Goal: Complete application form

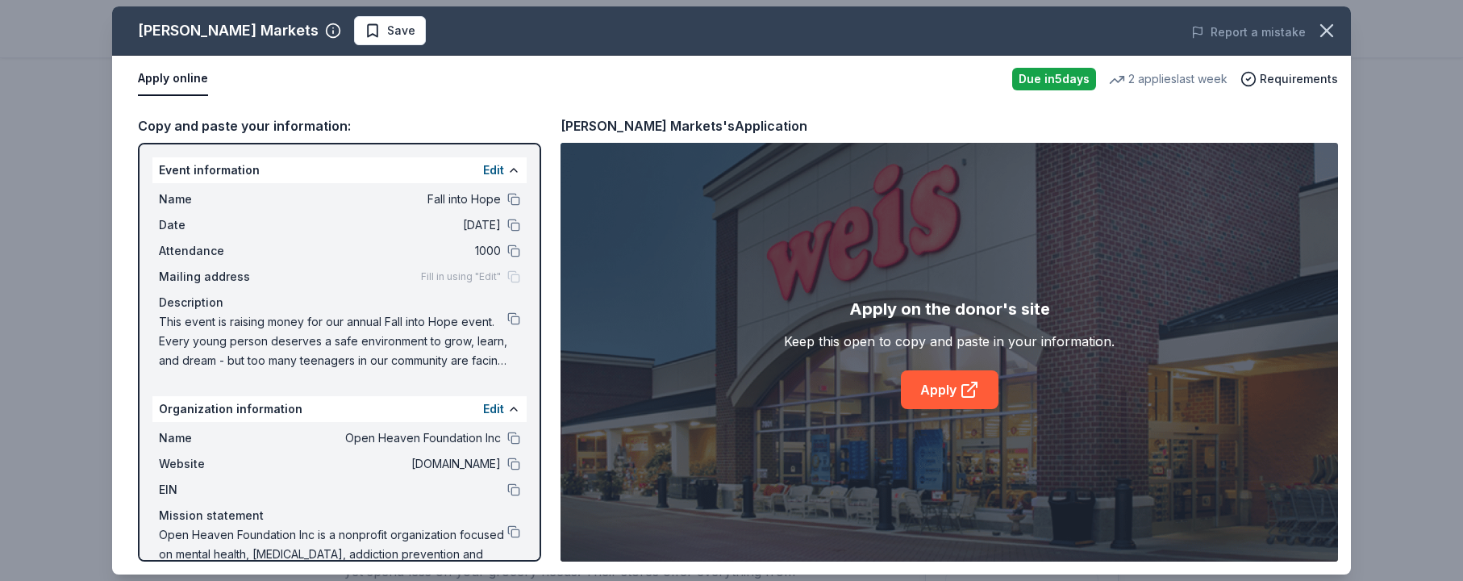
scroll to position [39, 0]
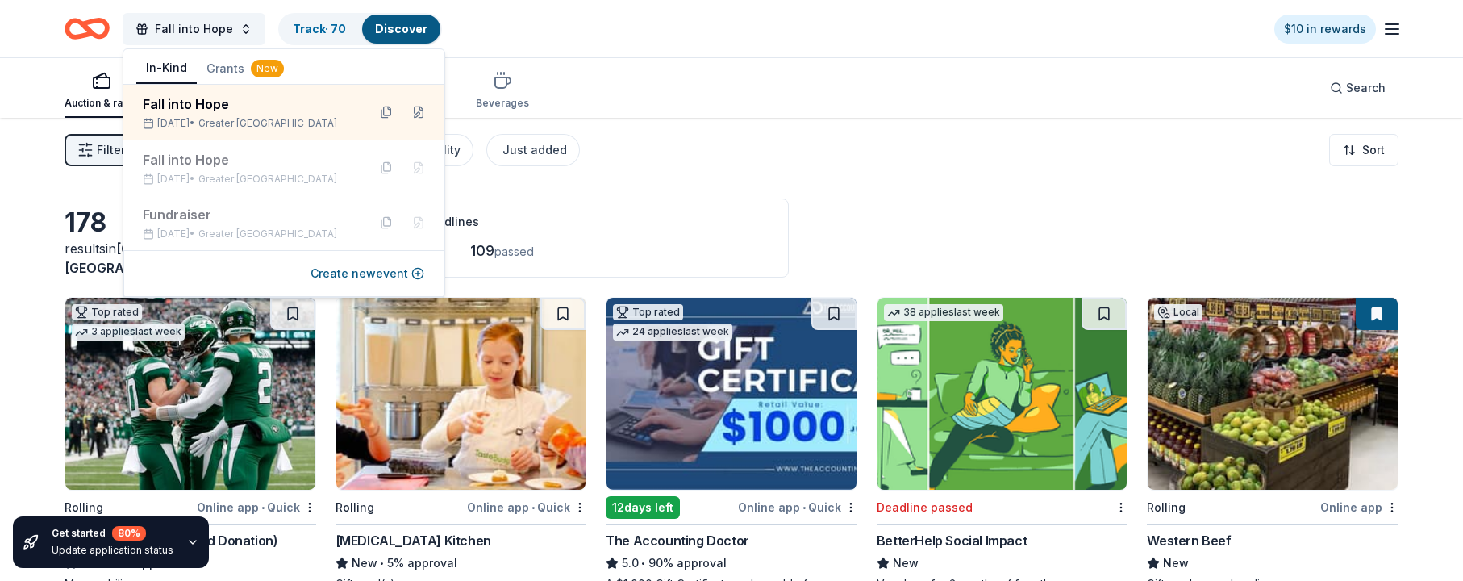
click at [683, 243] on div "22 this month 109 passed" at bounding box center [562, 251] width 413 height 26
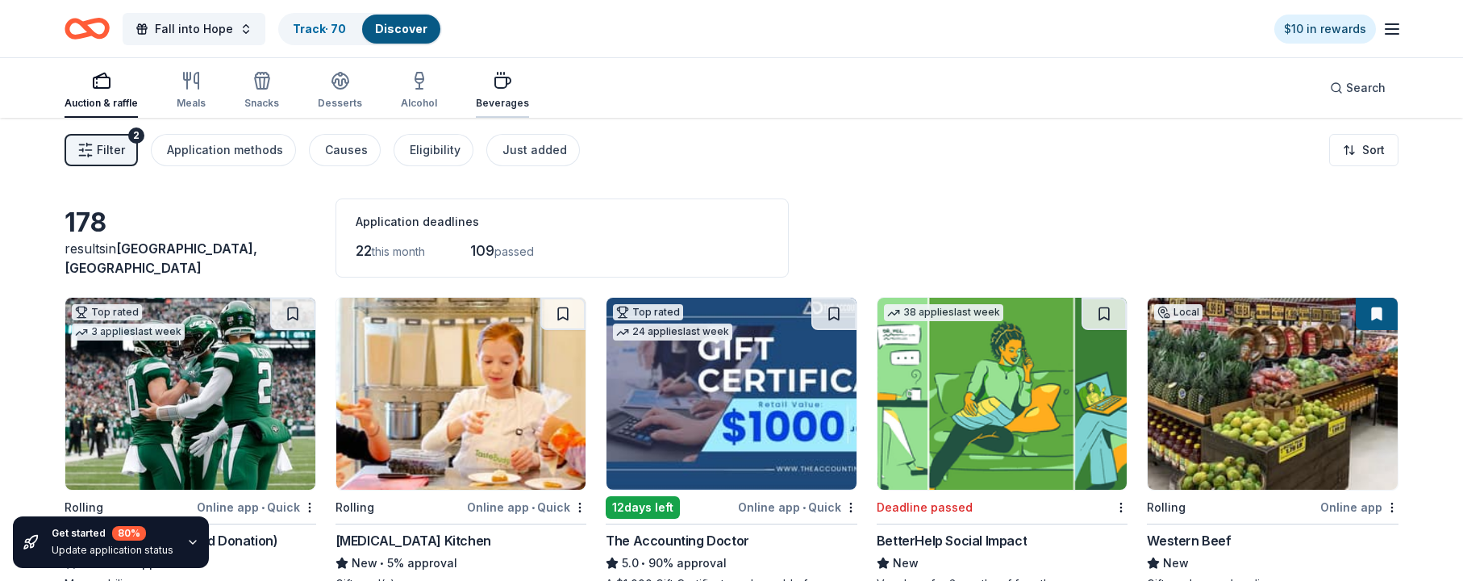
click at [499, 82] on icon "button" at bounding box center [502, 82] width 15 height 10
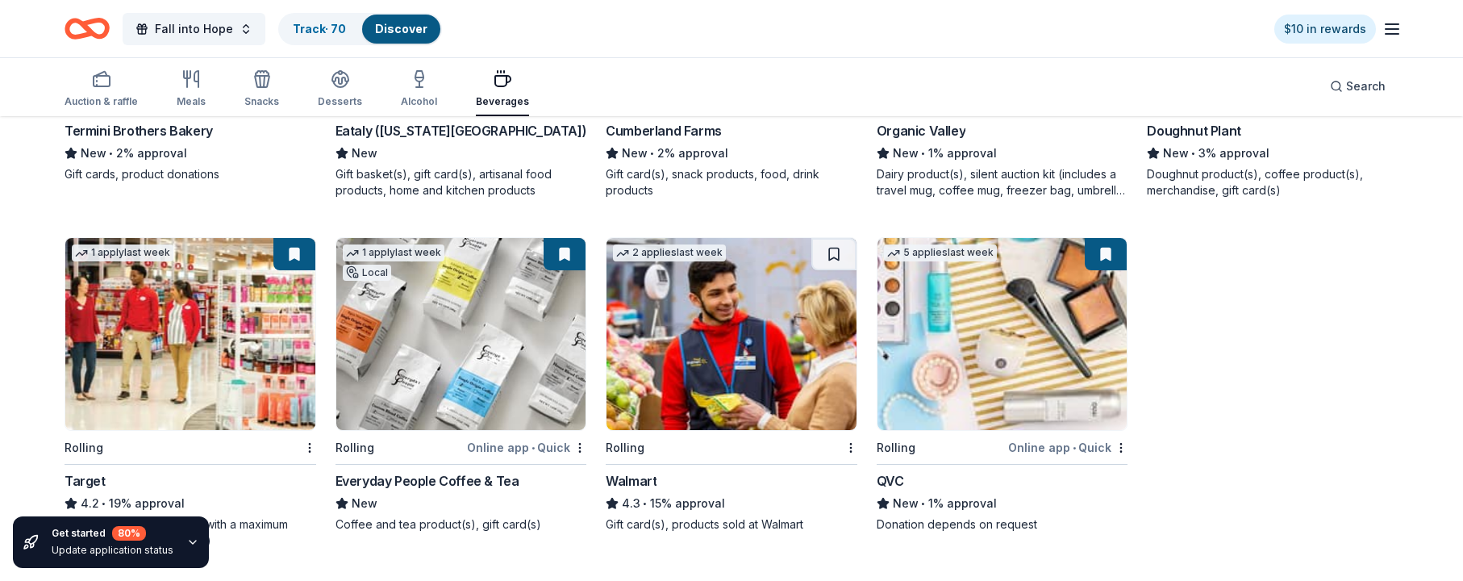
scroll to position [744, 0]
click at [324, 27] on link "Track · 70" at bounding box center [319, 29] width 53 height 14
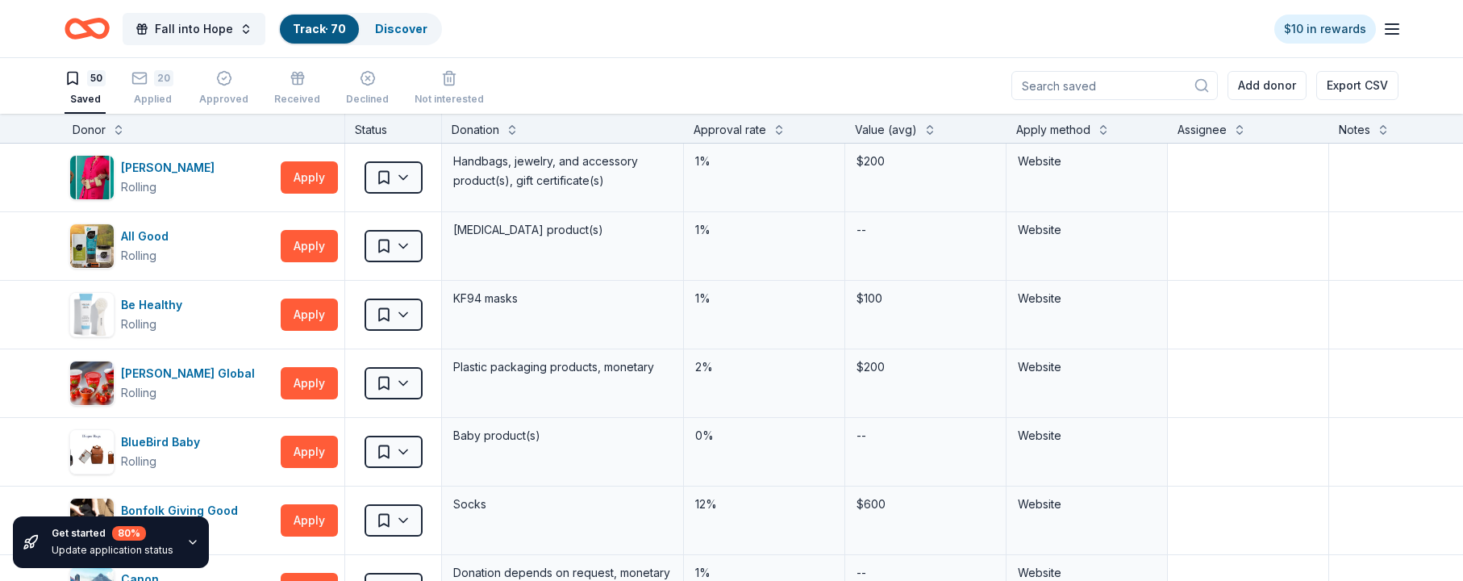
scroll to position [0, 2]
click at [315, 248] on button "Apply" at bounding box center [309, 246] width 57 height 32
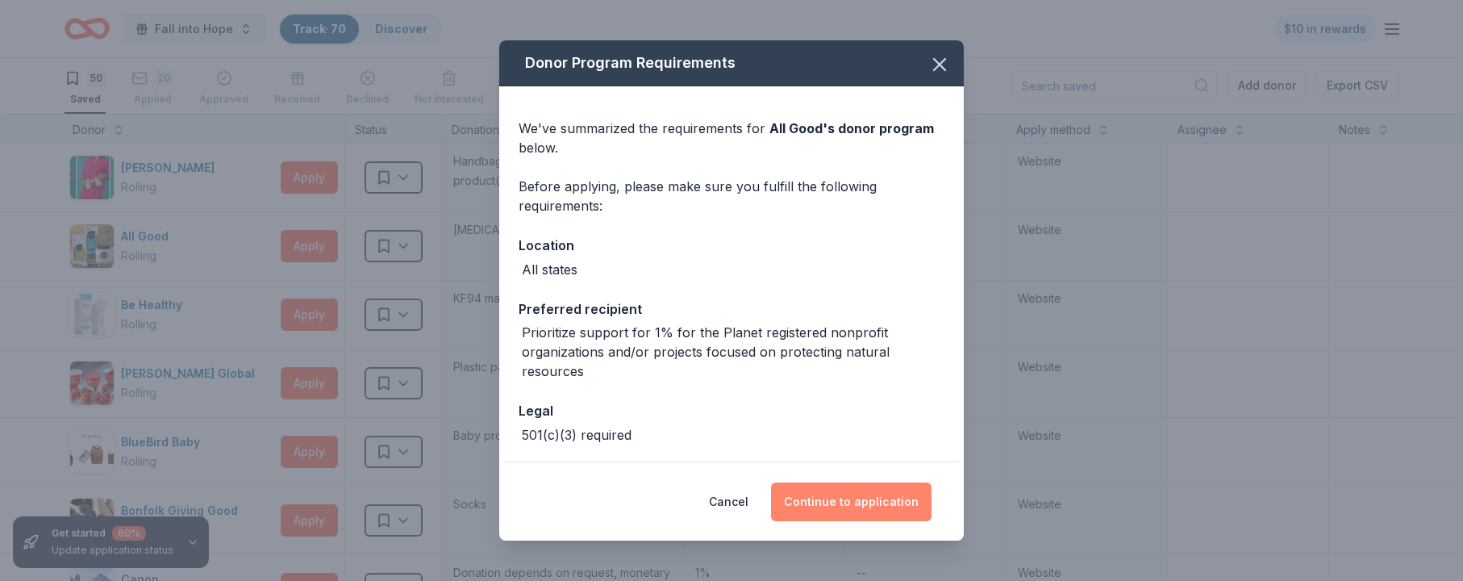
click at [873, 502] on button "Continue to application" at bounding box center [851, 501] width 161 height 39
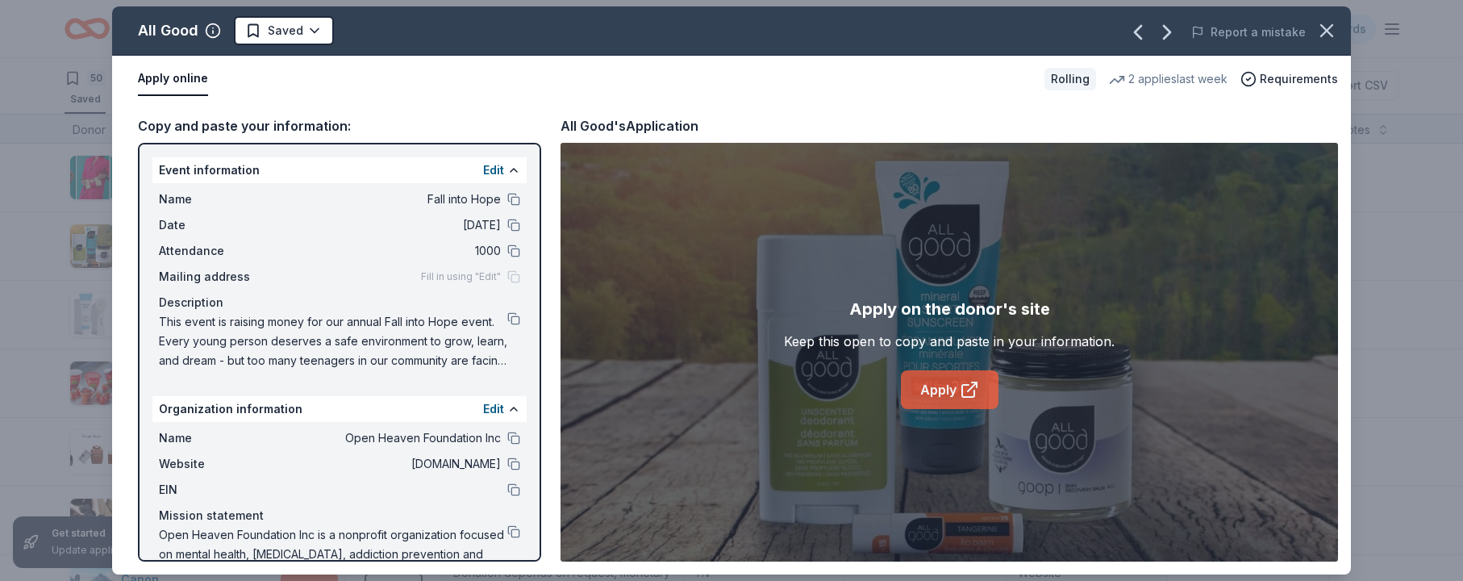
click at [950, 391] on link "Apply" at bounding box center [950, 389] width 98 height 39
click at [1328, 28] on icon "button" at bounding box center [1327, 30] width 23 height 23
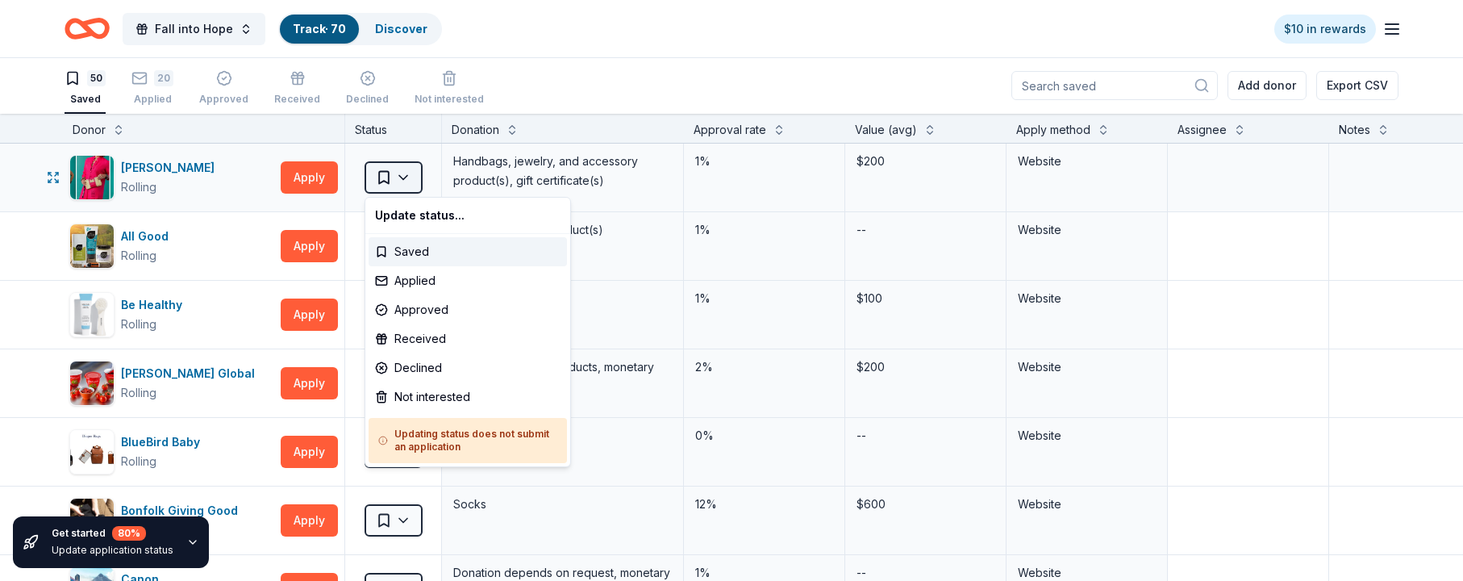
click at [404, 175] on html "Fall into Hope Track · 70 Discover $10 in rewards 50 Saved 20 Applied Approved …" at bounding box center [731, 289] width 1463 height 581
click at [430, 390] on div "Not interested" at bounding box center [468, 396] width 198 height 29
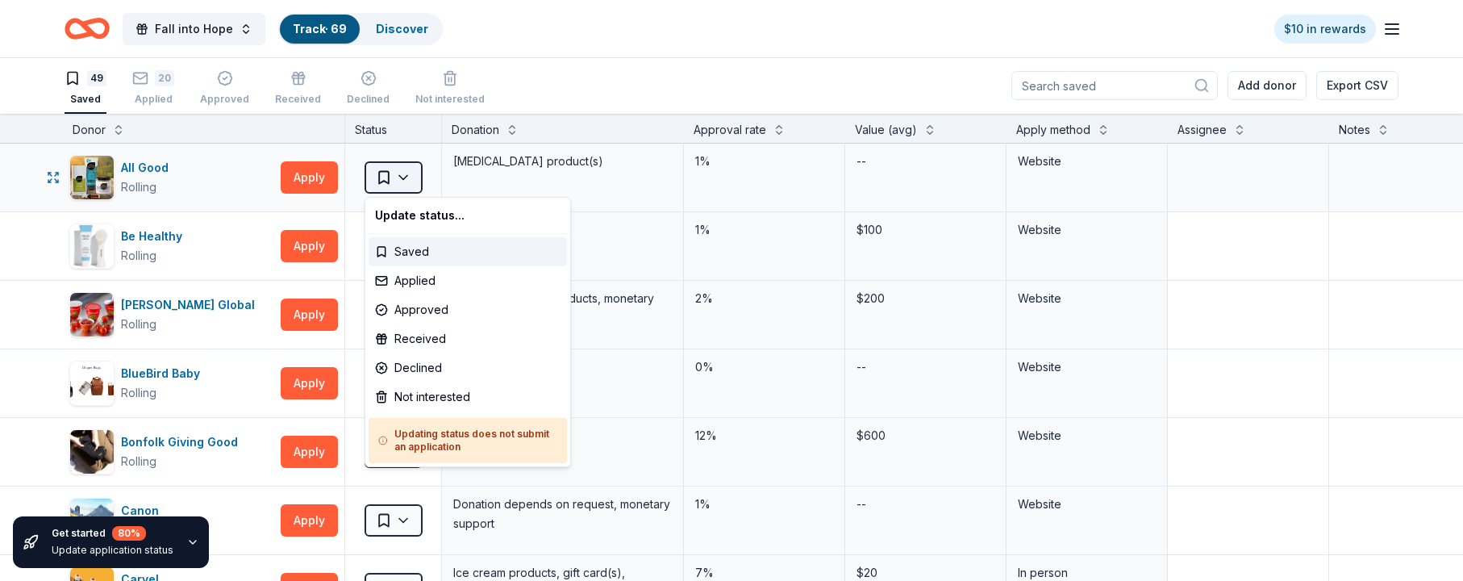
click at [407, 173] on html "Fall into Hope Track · 69 Discover $10 in rewards 49 Saved 20 Applied Approved …" at bounding box center [731, 289] width 1463 height 581
click at [407, 393] on div "Not interested" at bounding box center [468, 396] width 198 height 29
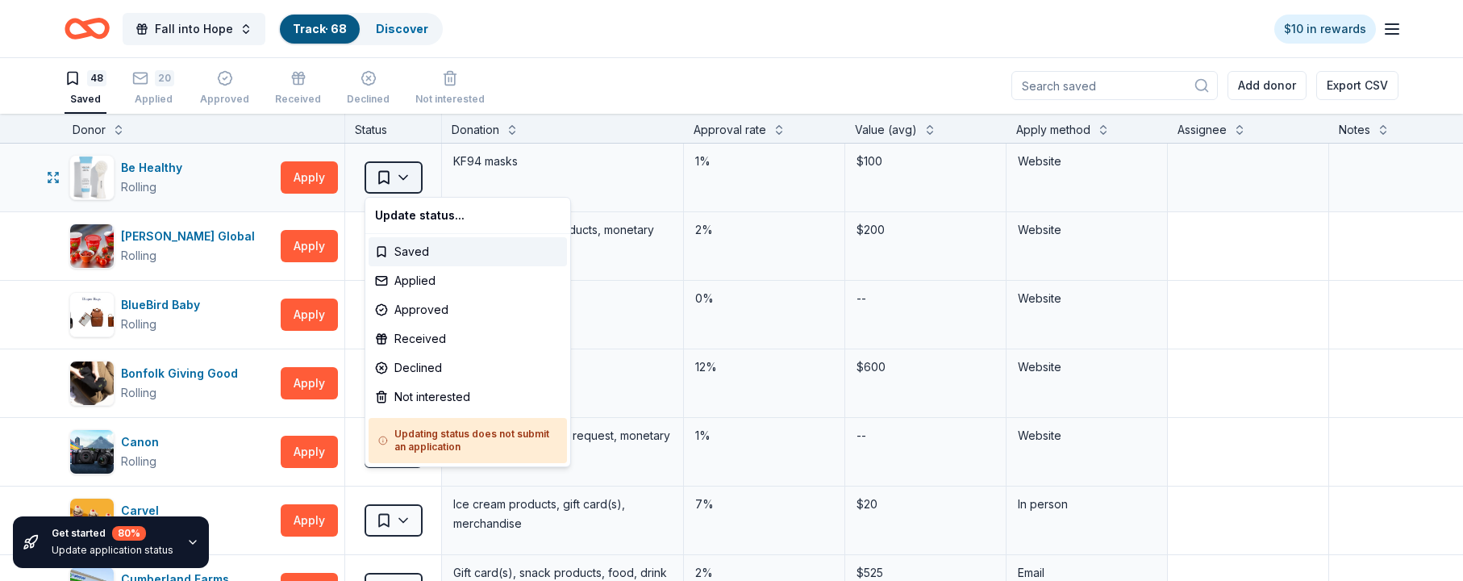
click at [403, 170] on html "Fall into Hope Track · 68 Discover $10 in rewards 48 Saved 20 Applied Approved …" at bounding box center [731, 289] width 1463 height 581
click at [428, 393] on div "Not interested" at bounding box center [468, 396] width 198 height 29
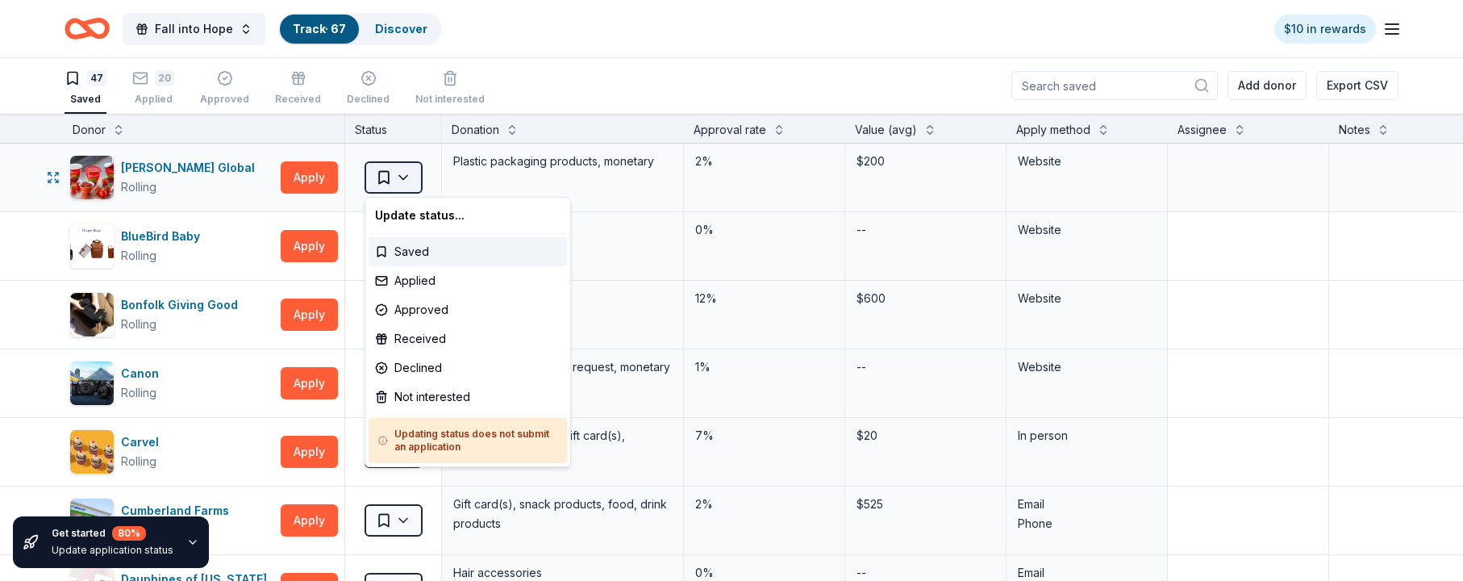
click at [404, 177] on html "Fall into Hope Track · 67 Discover $10 in rewards 47 Saved 20 Applied Approved …" at bounding box center [731, 289] width 1463 height 581
click at [445, 393] on div "Not interested" at bounding box center [468, 396] width 198 height 29
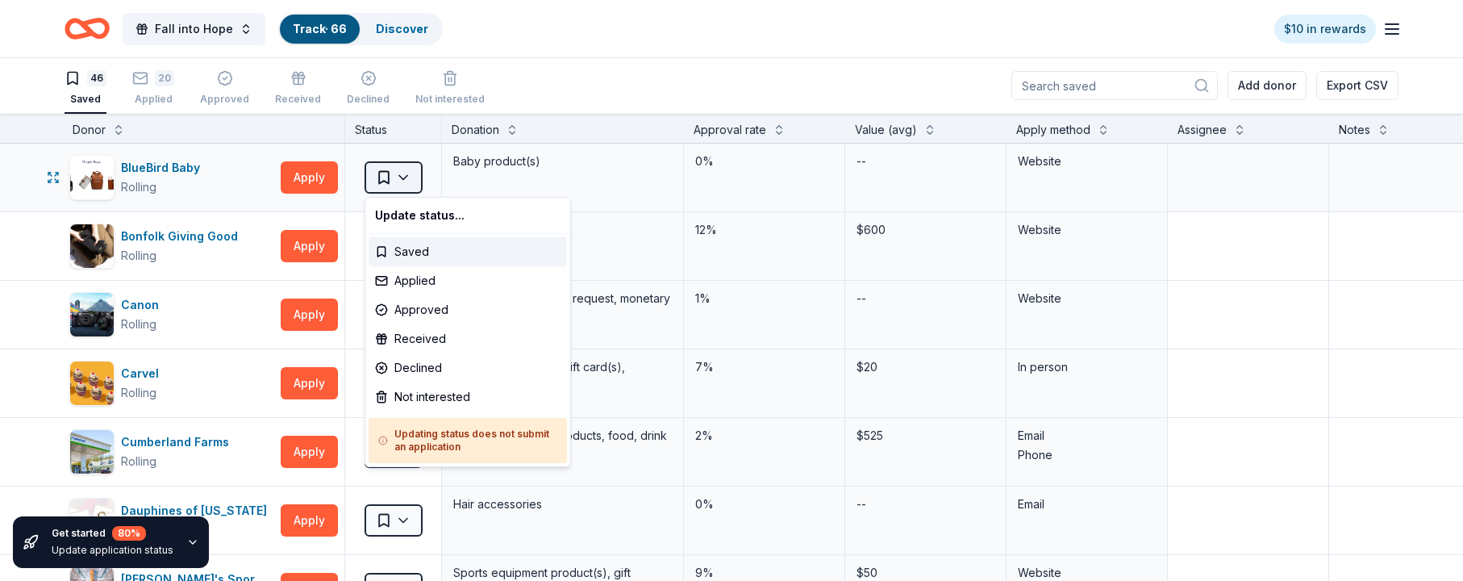
click at [401, 173] on html "Fall into Hope Track · 66 Discover $10 in rewards 46 Saved 20 Applied Approved …" at bounding box center [731, 289] width 1463 height 581
click at [436, 396] on div "Not interested" at bounding box center [468, 396] width 198 height 29
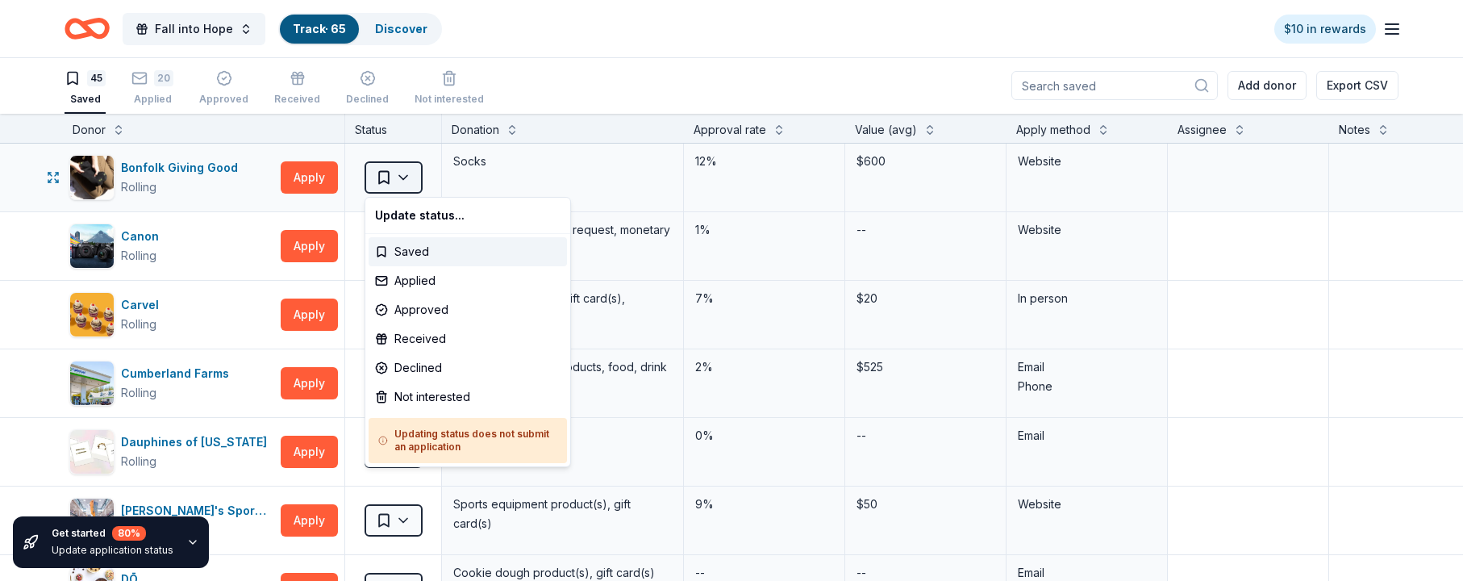
click at [407, 174] on html "Fall into Hope Track · 65 Discover $10 in rewards 45 Saved 20 Applied Approved …" at bounding box center [731, 289] width 1463 height 581
click at [459, 394] on div "Not interested" at bounding box center [468, 396] width 198 height 29
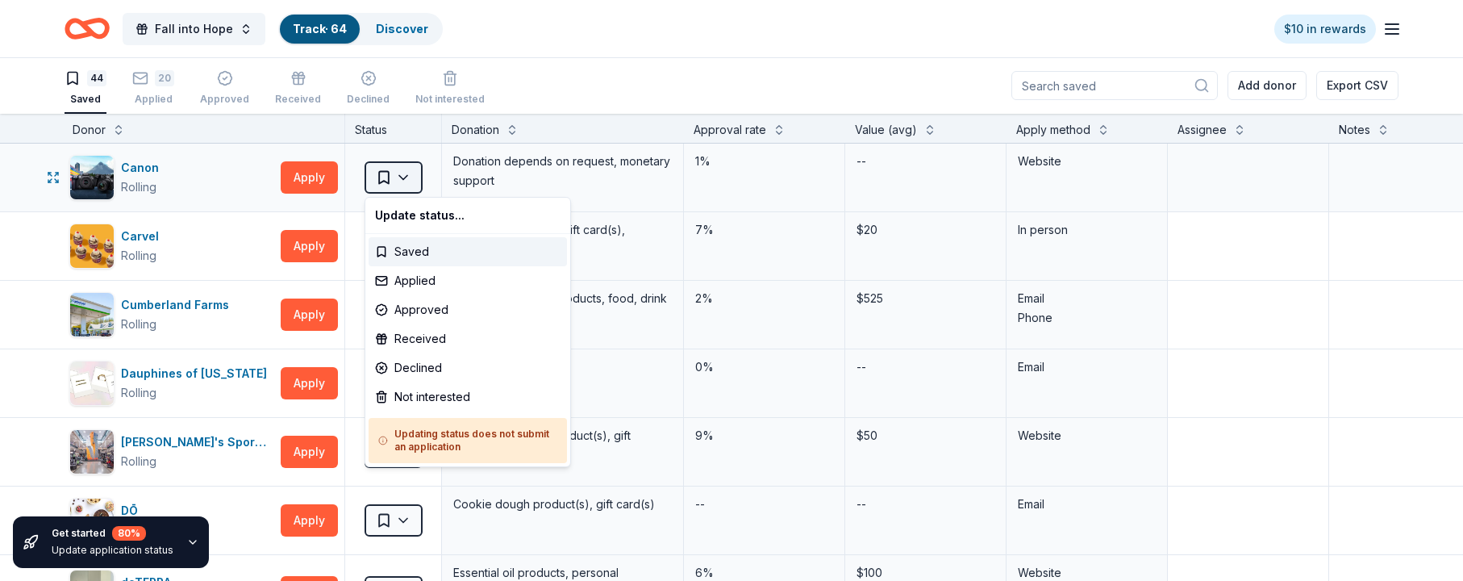
click at [406, 174] on html "Fall into Hope Track · 64 Discover $10 in rewards 44 Saved 20 Applied Approved …" at bounding box center [731, 289] width 1463 height 581
click at [429, 393] on div "Not interested" at bounding box center [468, 396] width 198 height 29
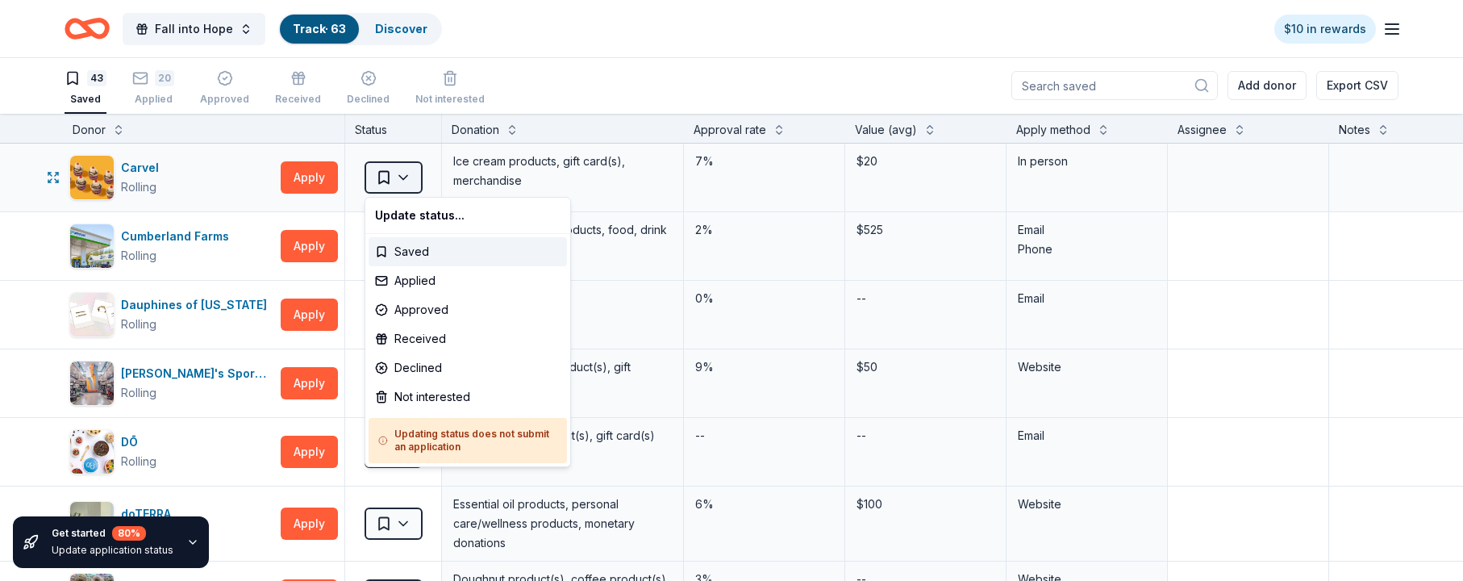
click at [399, 176] on html "Fall into Hope Track · 63 Discover $10 in rewards 43 Saved 20 Applied Approved …" at bounding box center [731, 289] width 1463 height 581
click at [436, 395] on div "Not interested" at bounding box center [468, 396] width 198 height 29
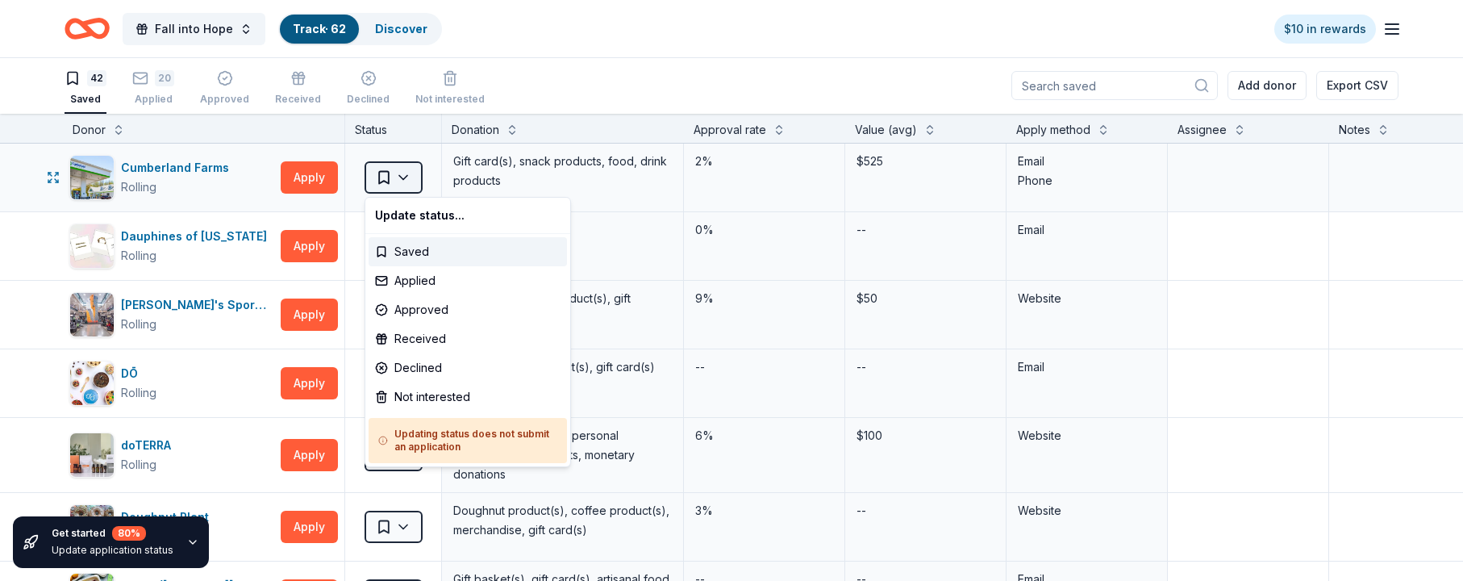
click at [409, 174] on html "Fall into Hope Track · 62 Discover $10 in rewards 42 Saved 20 Applied Approved …" at bounding box center [731, 289] width 1463 height 581
click at [473, 395] on div "Not interested" at bounding box center [468, 396] width 198 height 29
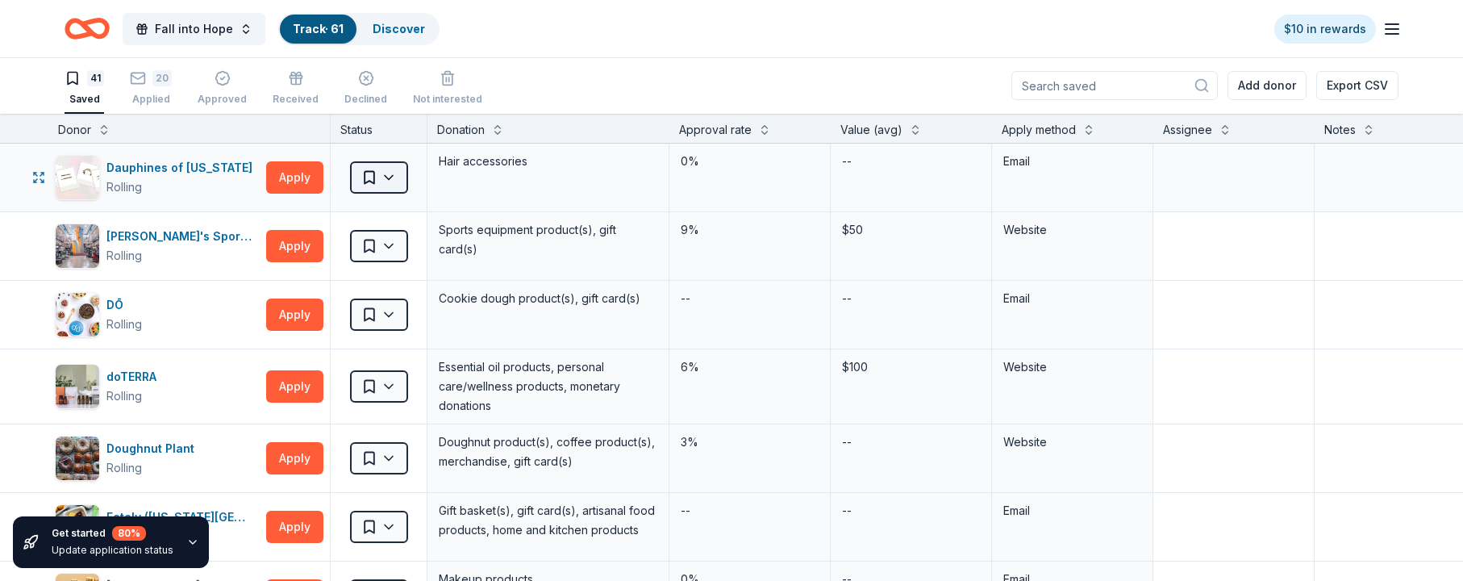
scroll to position [0, 18]
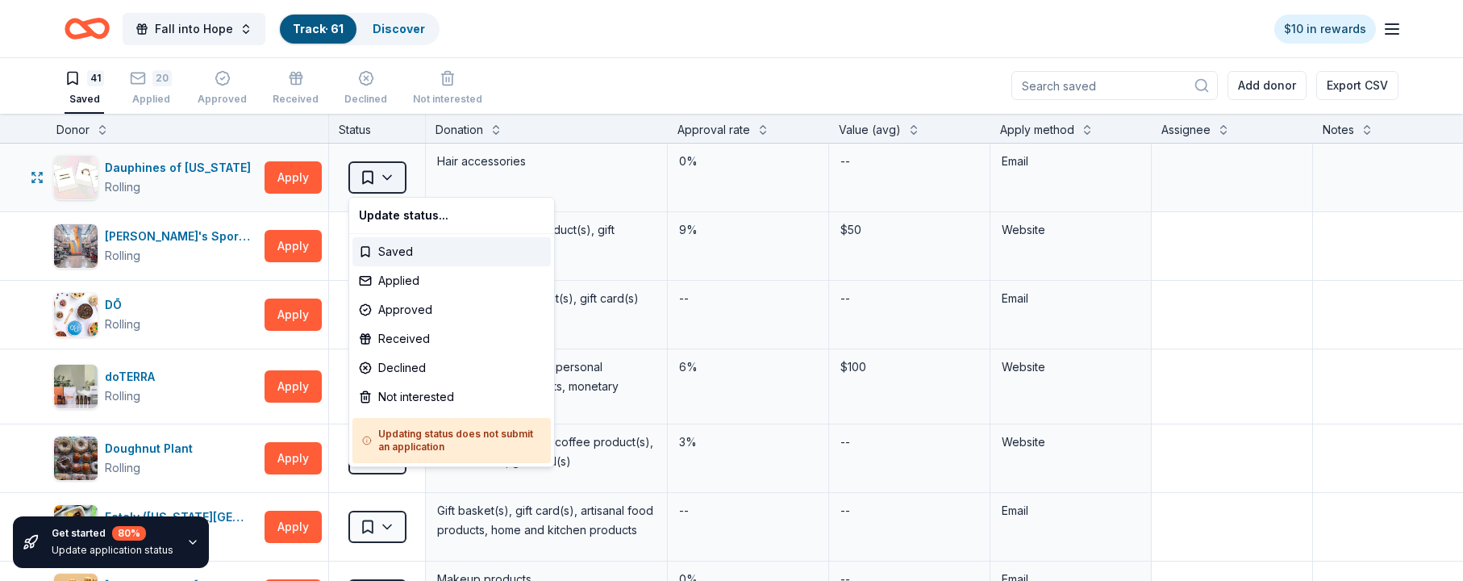
click at [387, 174] on html "Fall into Hope Track · 61 Discover $10 in rewards 41 Saved 20 Applied Approved …" at bounding box center [731, 289] width 1463 height 581
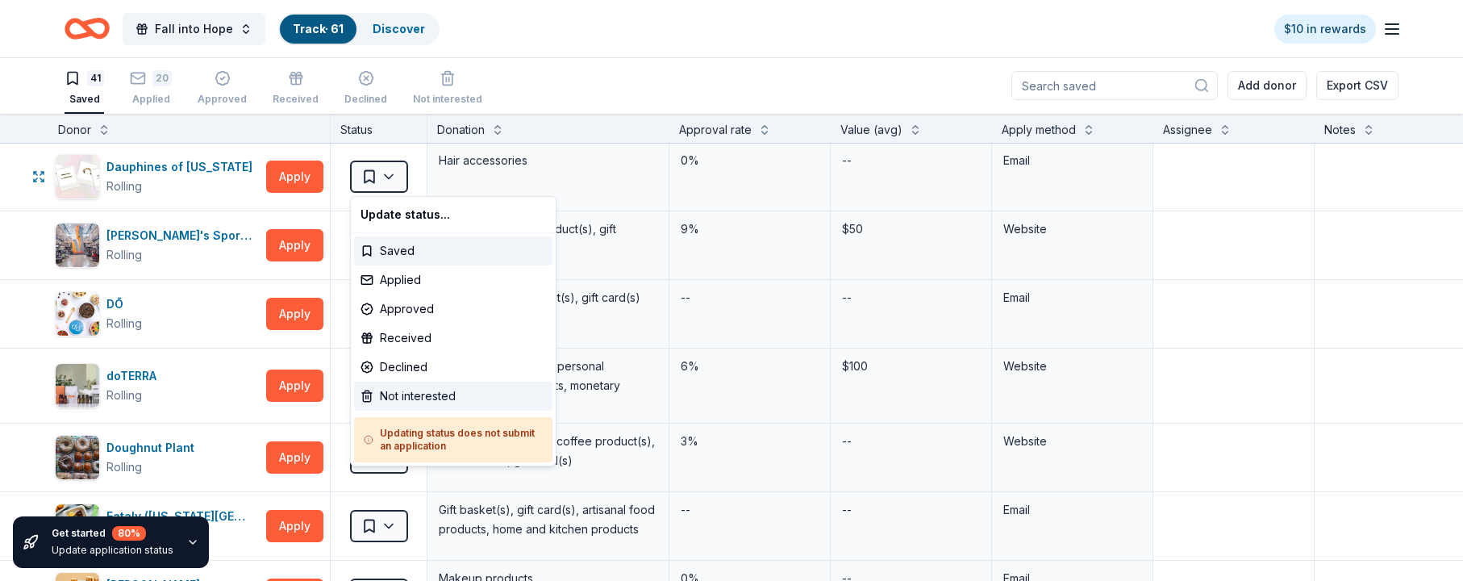
click at [418, 394] on div "Not interested" at bounding box center [453, 396] width 198 height 29
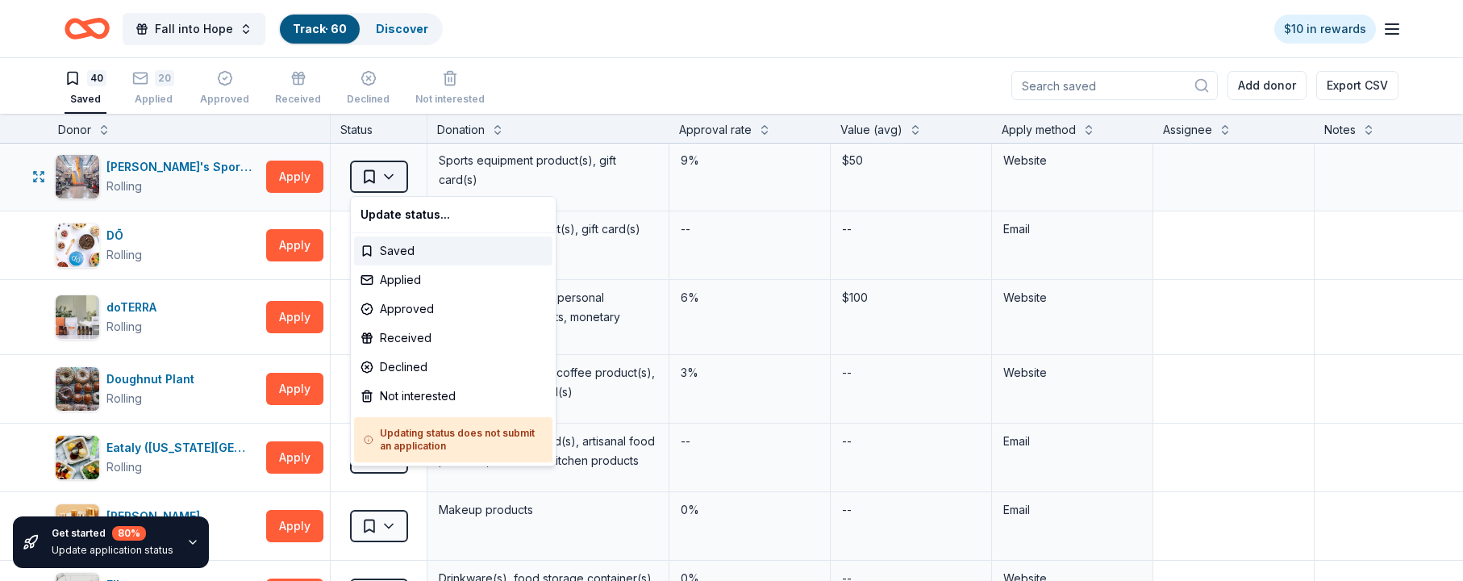
click at [386, 173] on html "Fall into Hope Track · 60 Discover $10 in rewards 40 Saved 20 Applied Approved …" at bounding box center [731, 289] width 1463 height 581
click at [403, 390] on div "Not interested" at bounding box center [453, 396] width 198 height 29
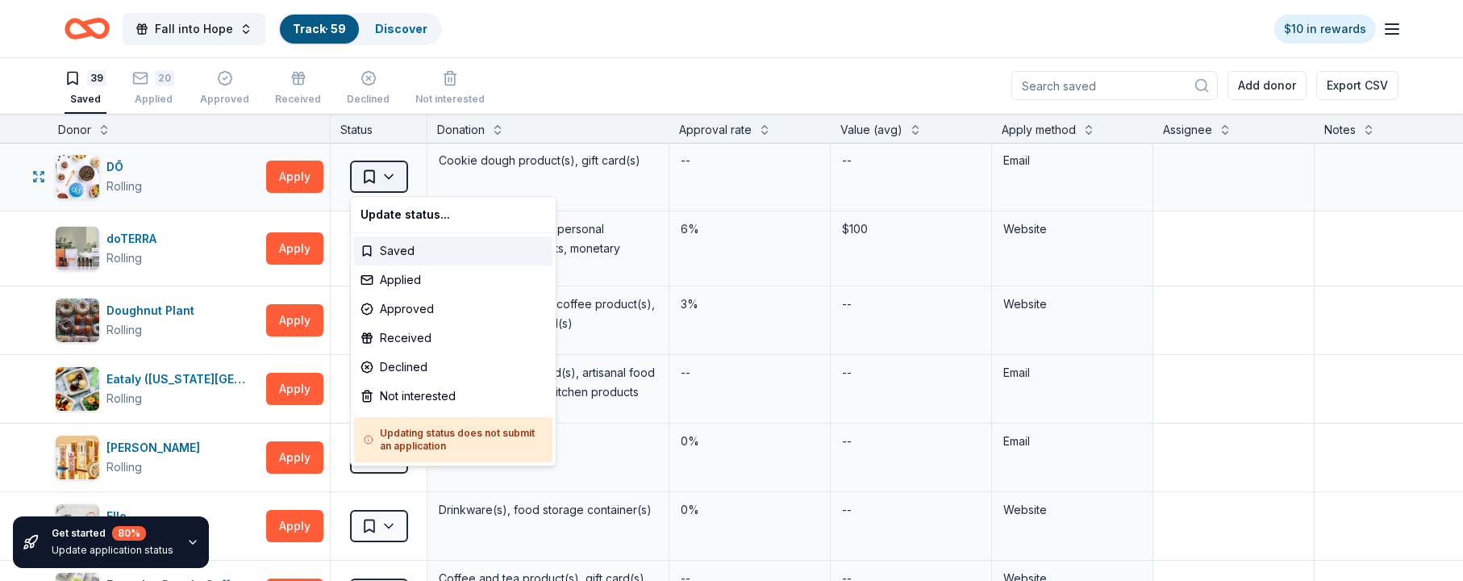
click at [393, 174] on html "Fall into Hope Track · 59 Discover $10 in rewards 39 Saved 20 Applied Approved …" at bounding box center [731, 289] width 1463 height 581
click at [440, 394] on div "Not interested" at bounding box center [453, 396] width 198 height 29
